Goal: Check status: Check status

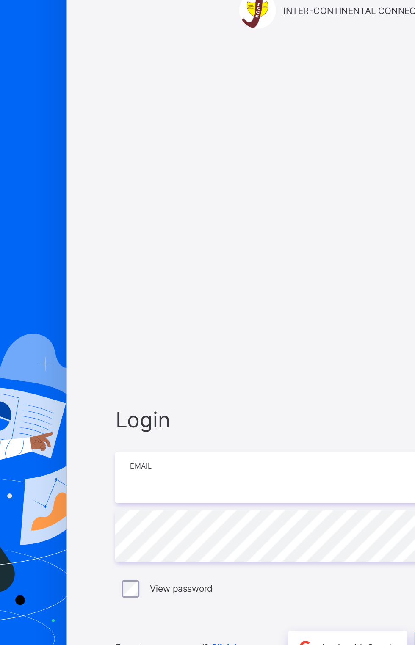
type input "**********"
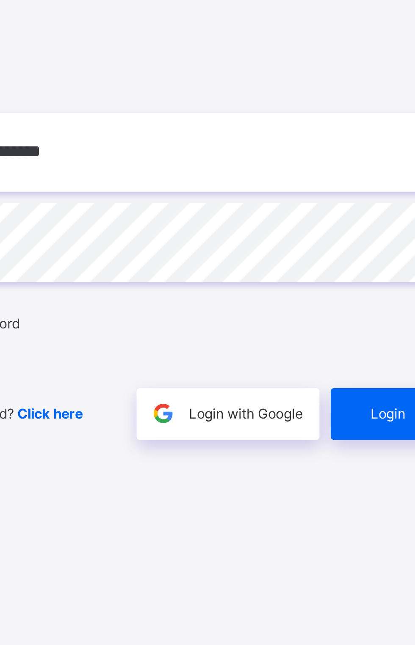
click at [354, 398] on span "Login" at bounding box center [360, 395] width 13 height 6
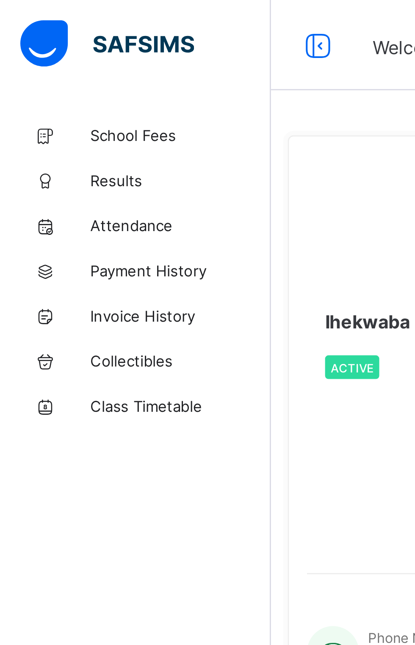
click at [43, 68] on span "Results" at bounding box center [68, 67] width 68 height 7
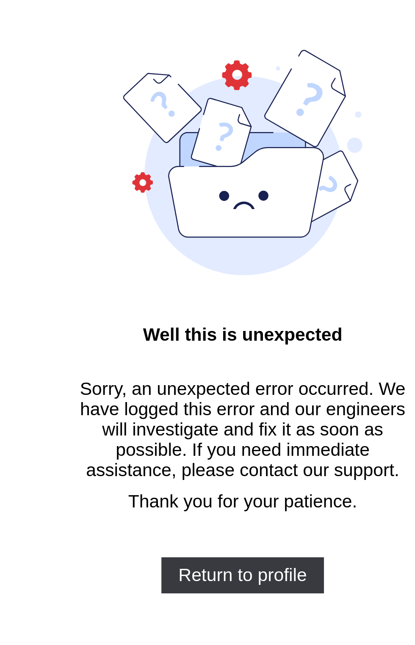
click at [205, 251] on span "Return to profile" at bounding box center [207, 249] width 48 height 8
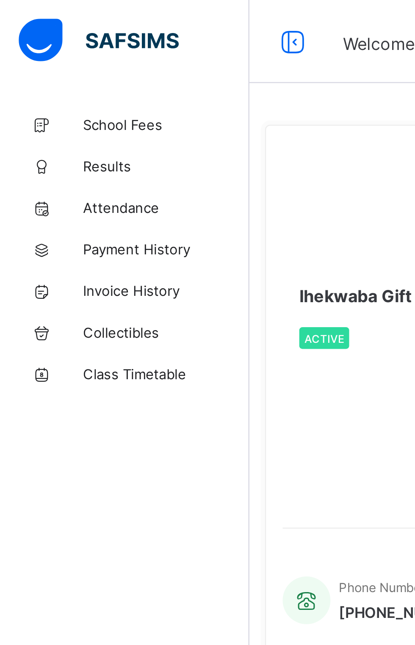
click at [49, 49] on span "School Fees" at bounding box center [68, 50] width 68 height 7
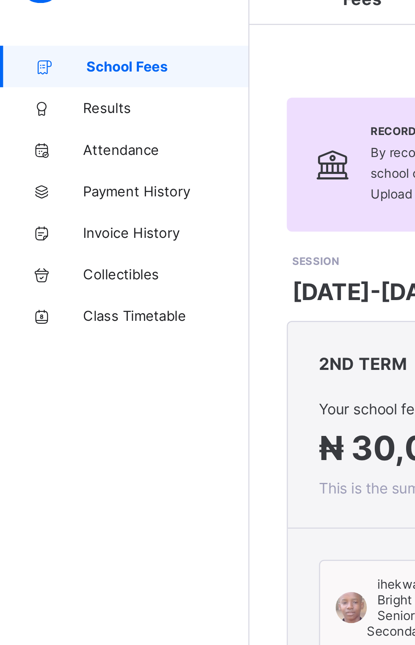
click at [41, 64] on link "Results" at bounding box center [51, 67] width 102 height 17
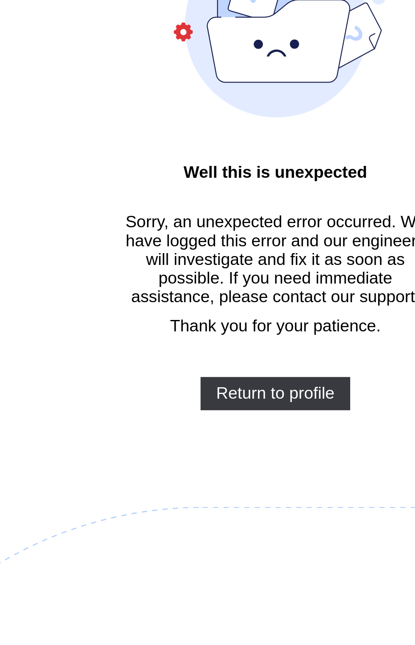
click at [216, 256] on div "Return to profile" at bounding box center [207, 249] width 61 height 14
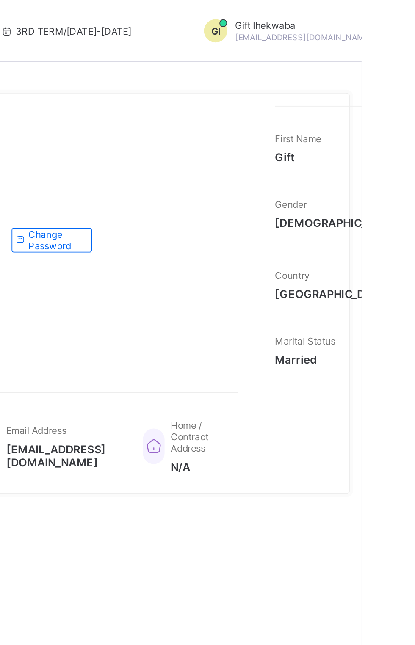
click at [307, 191] on div "Ihekwaba Gift Active Request profile edit Change email Change Password" at bounding box center [231, 131] width 232 height 147
